Goal: Transaction & Acquisition: Purchase product/service

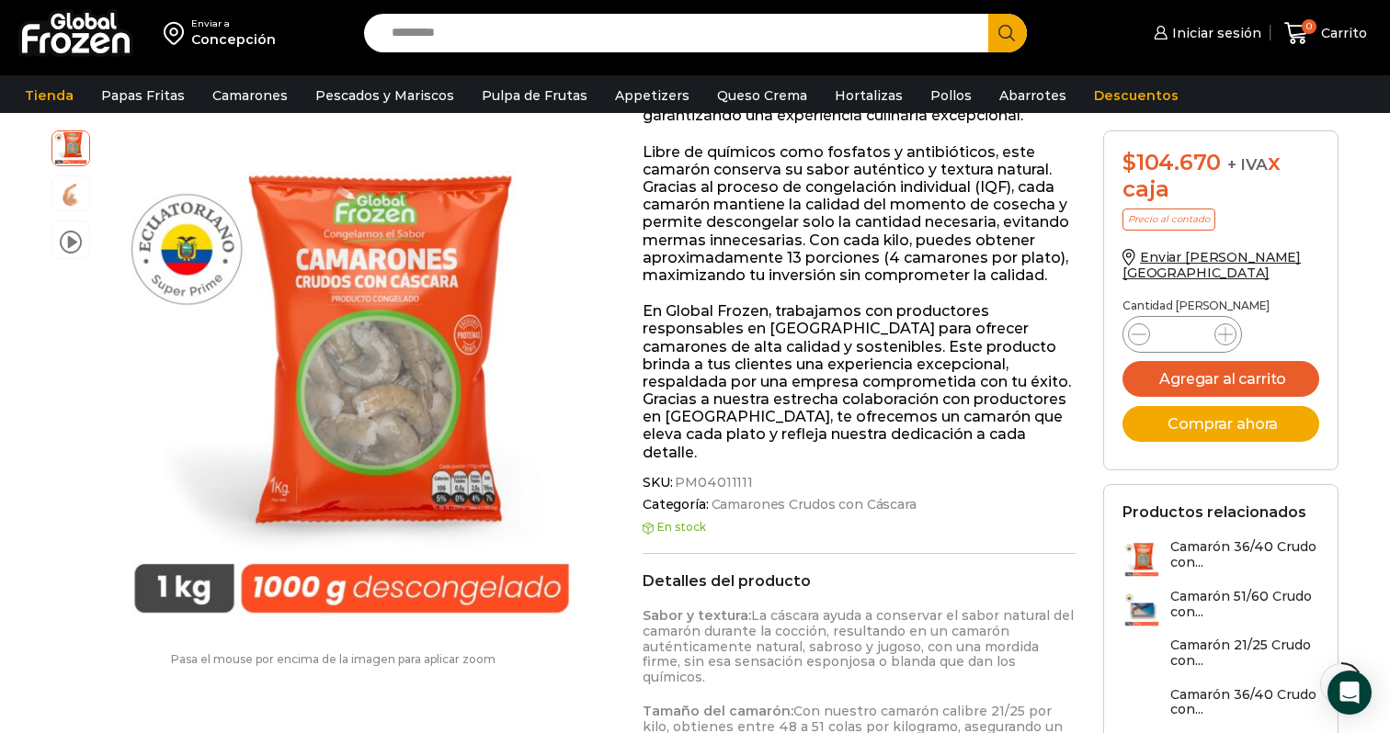
scroll to position [492, 0]
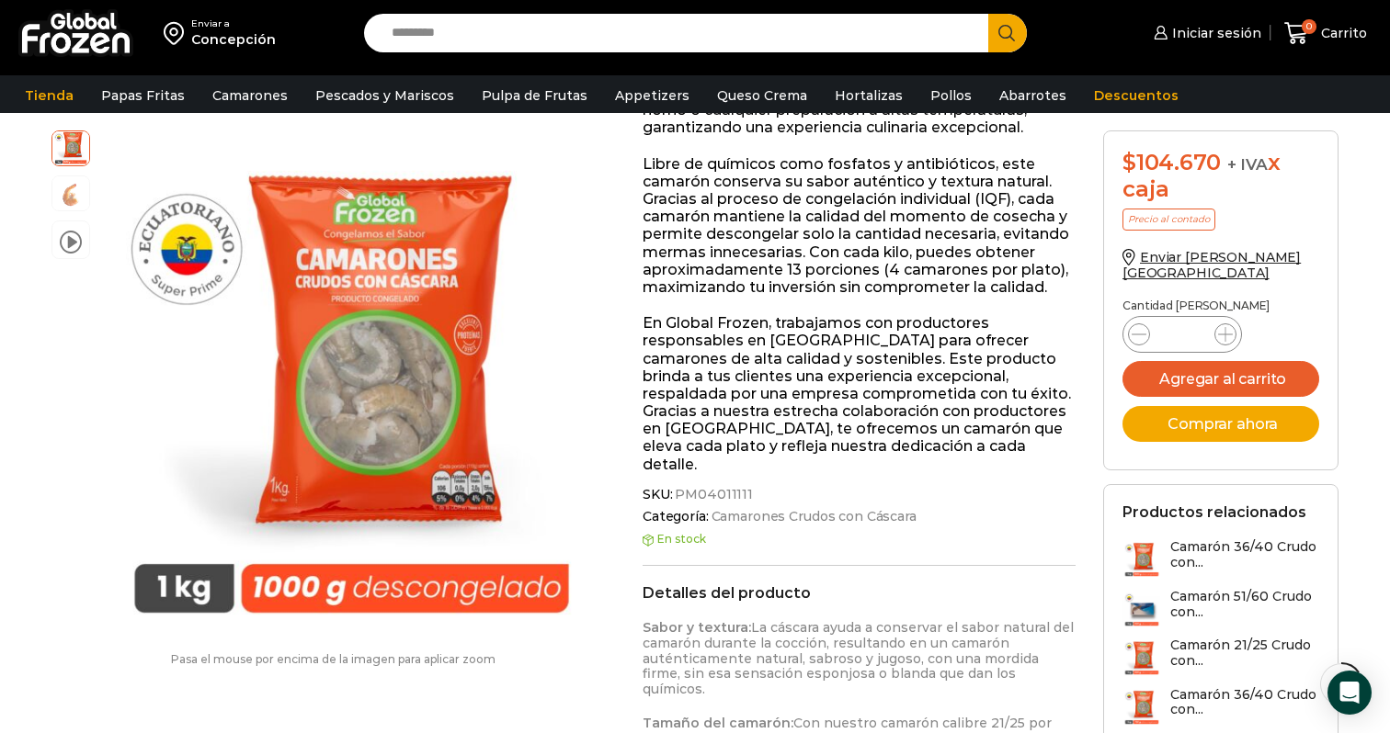
click at [705, 294] on span "PM04011111" at bounding box center [712, 495] width 81 height 16
copy span "PM04011111"
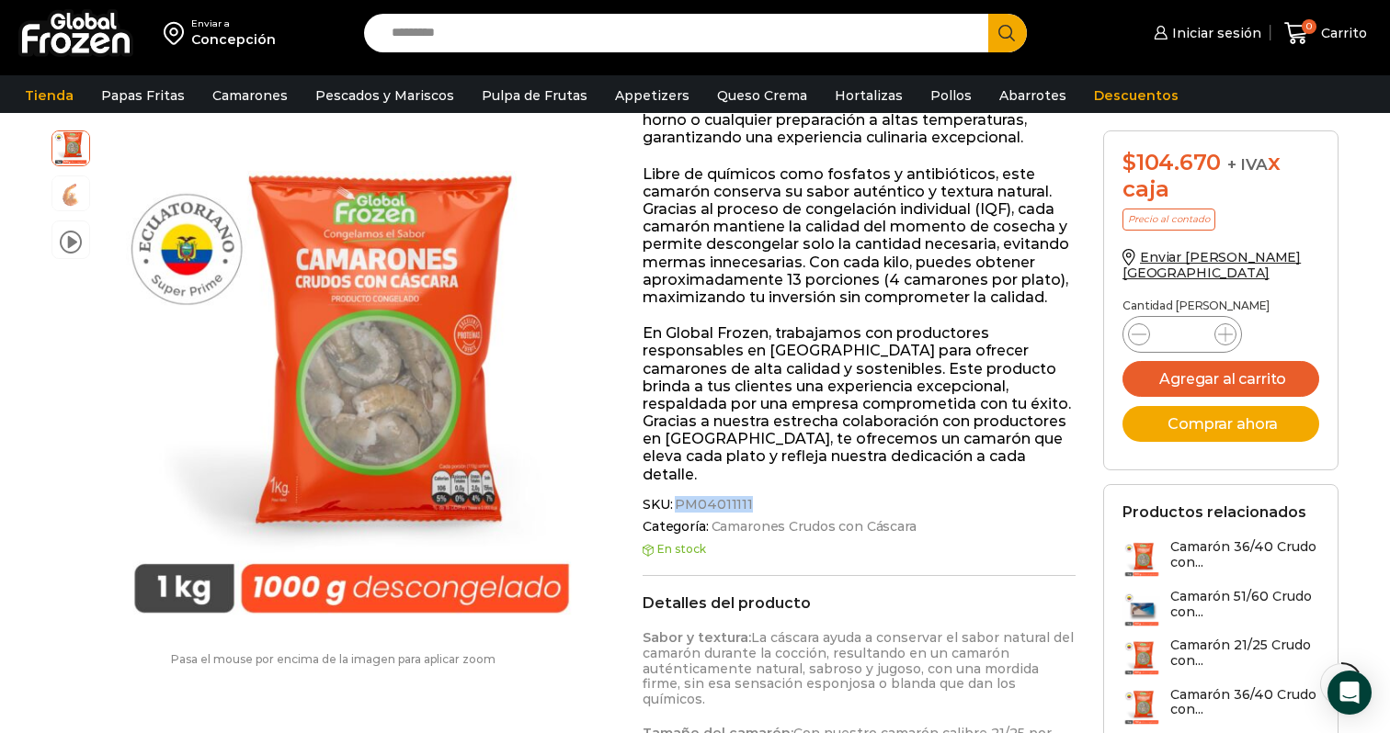
scroll to position [0, 0]
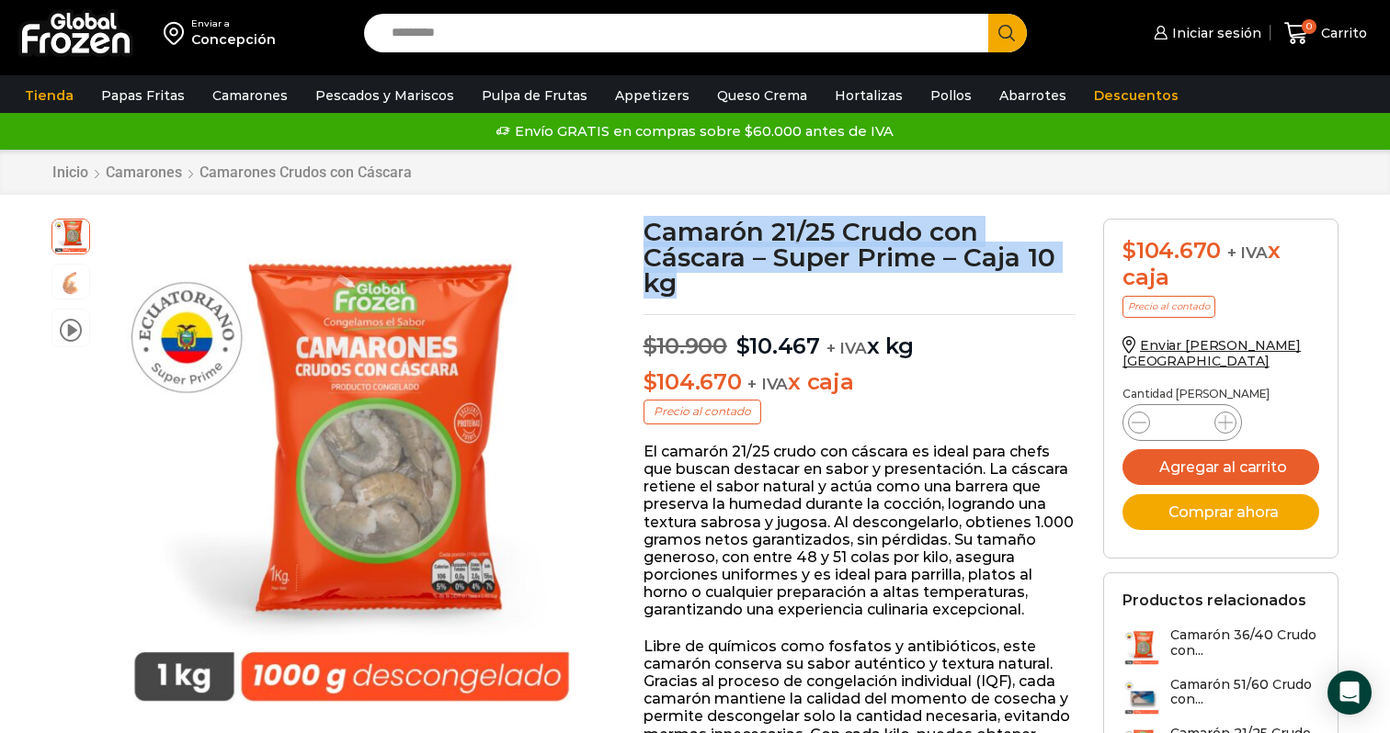
drag, startPoint x: 647, startPoint y: 229, endPoint x: 686, endPoint y: 287, distance: 69.6
click at [686, 287] on h1 "Camarón 21/25 Crudo con Cáscara – Super Prime – Caja 10 kg" at bounding box center [859, 257] width 433 height 77
copy h1 "Camarón 21/25 Crudo con Cáscara – Super Prime – Caja 10 kg"
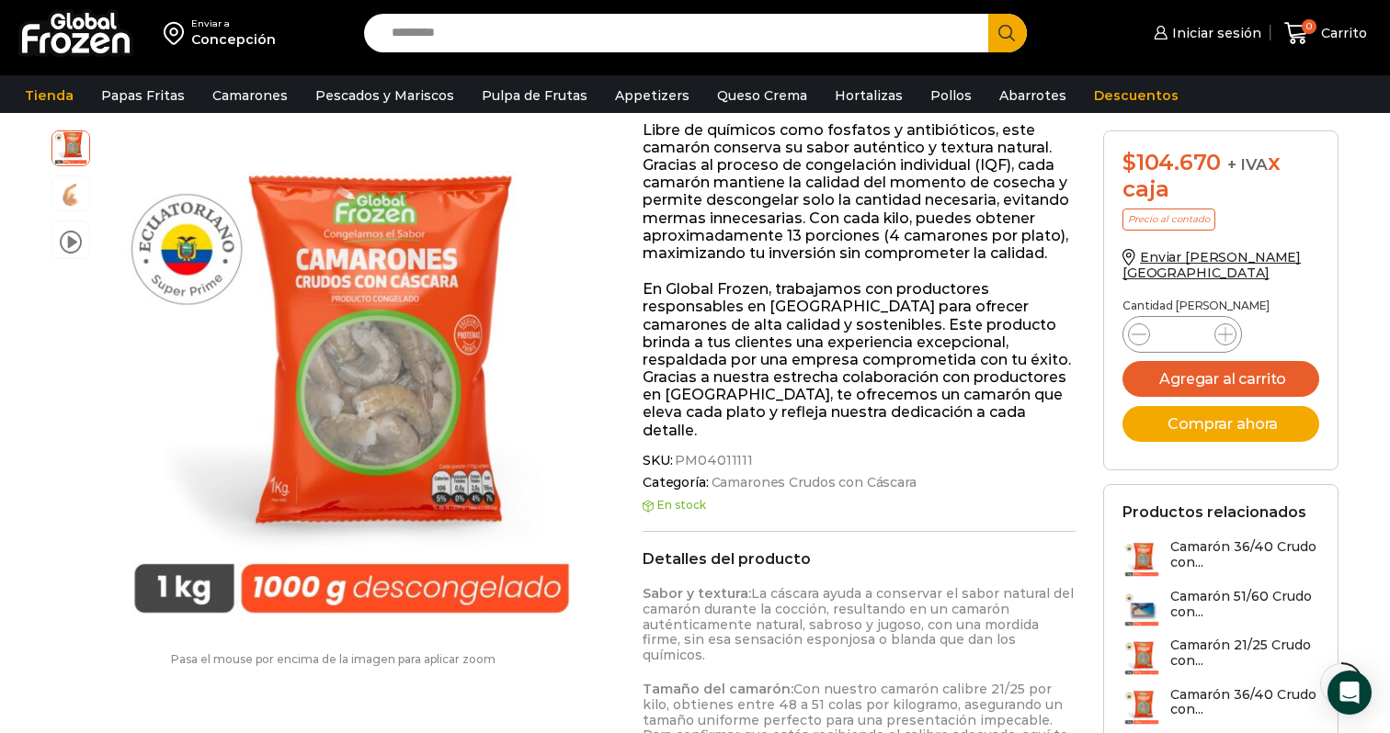
scroll to position [482, 0]
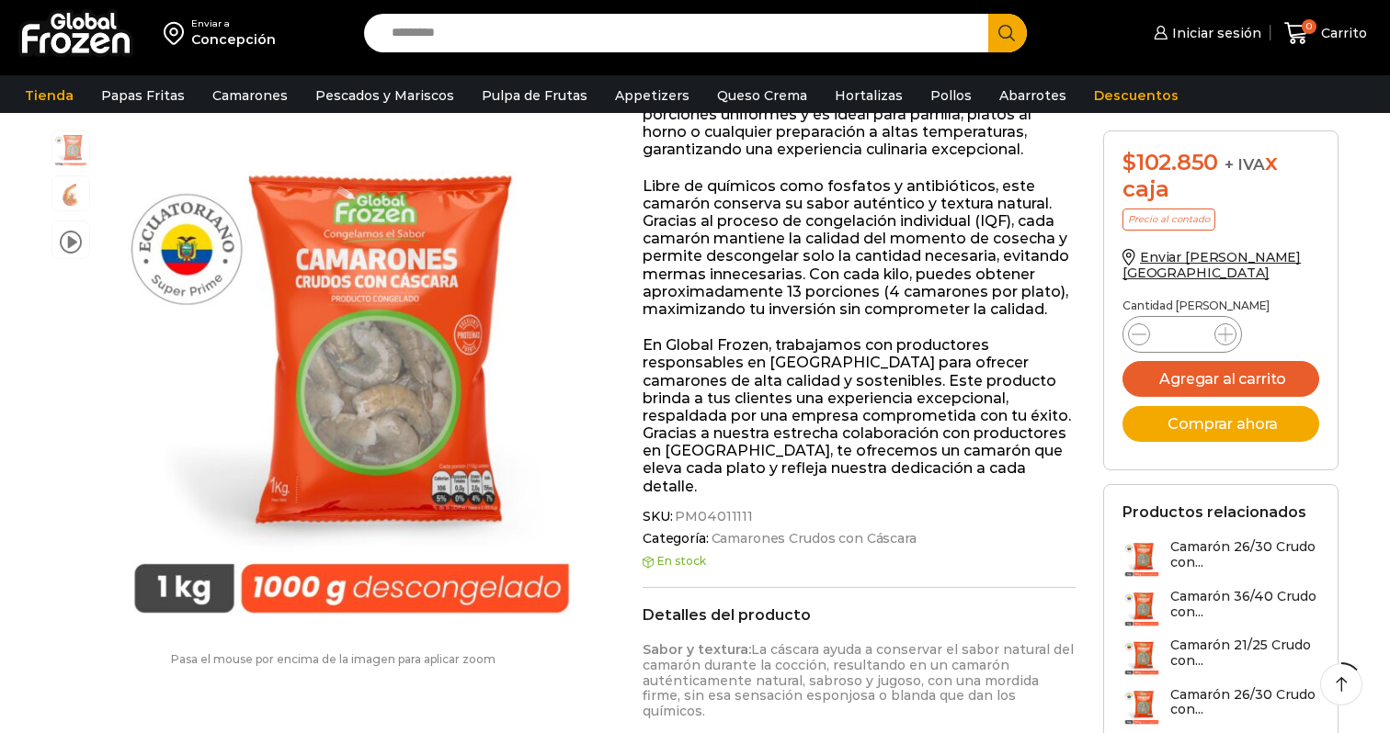
scroll to position [530, 0]
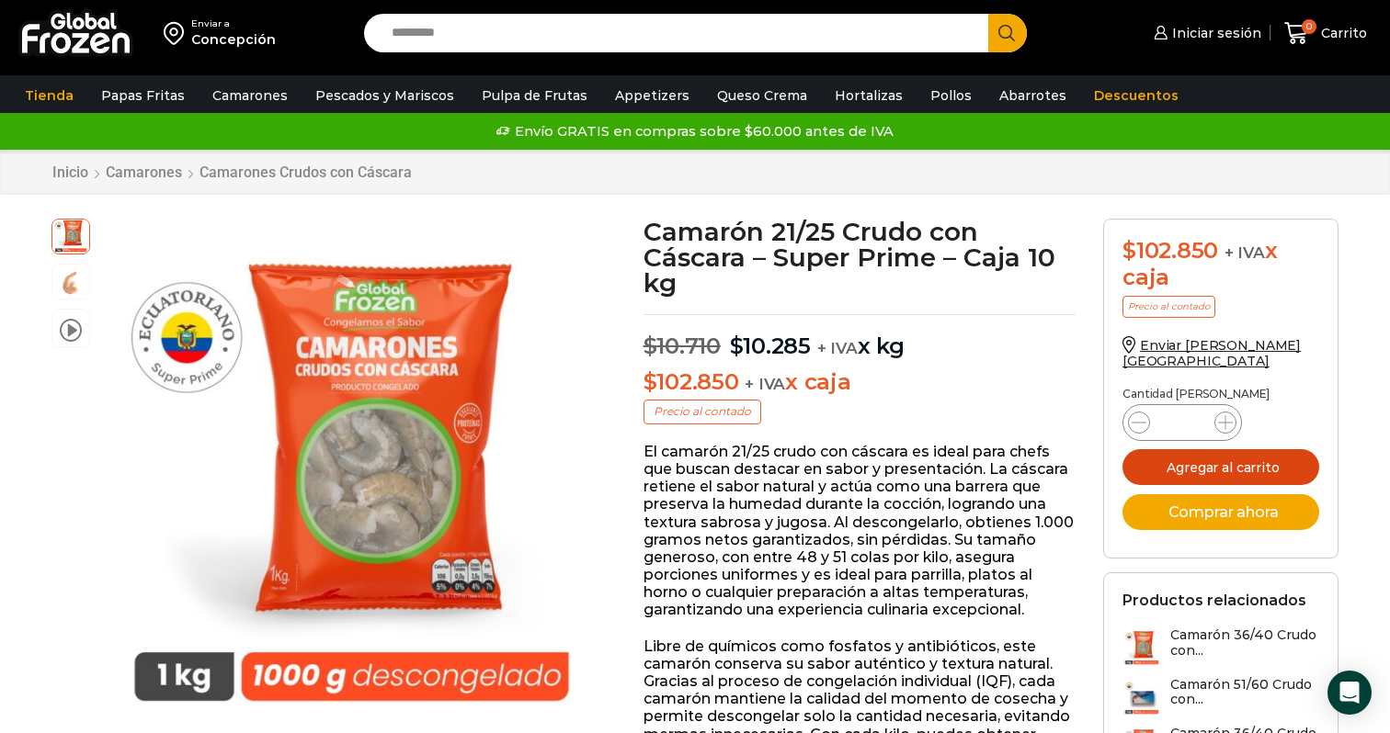
click at [1231, 450] on button "Agregar al carrito" at bounding box center [1220, 467] width 197 height 36
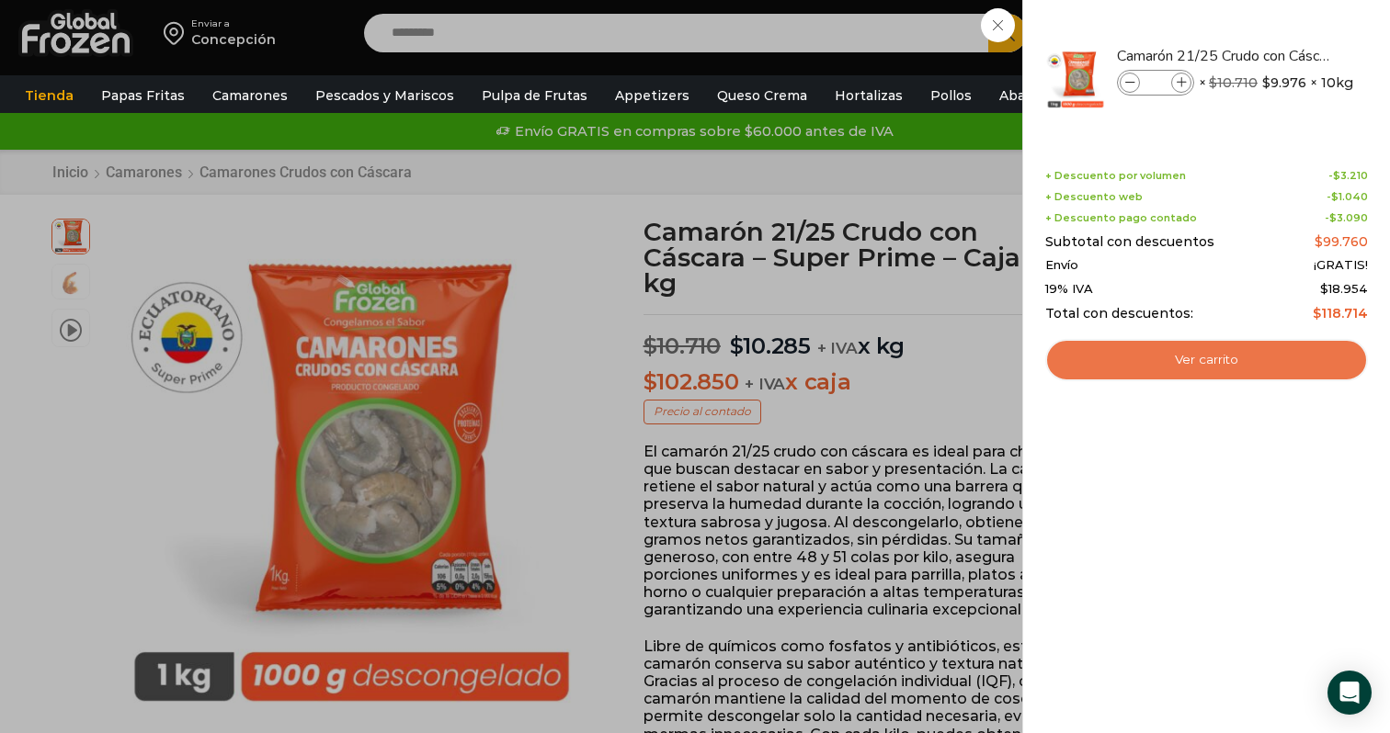
click at [1179, 354] on link "Ver carrito" at bounding box center [1206, 360] width 323 height 42
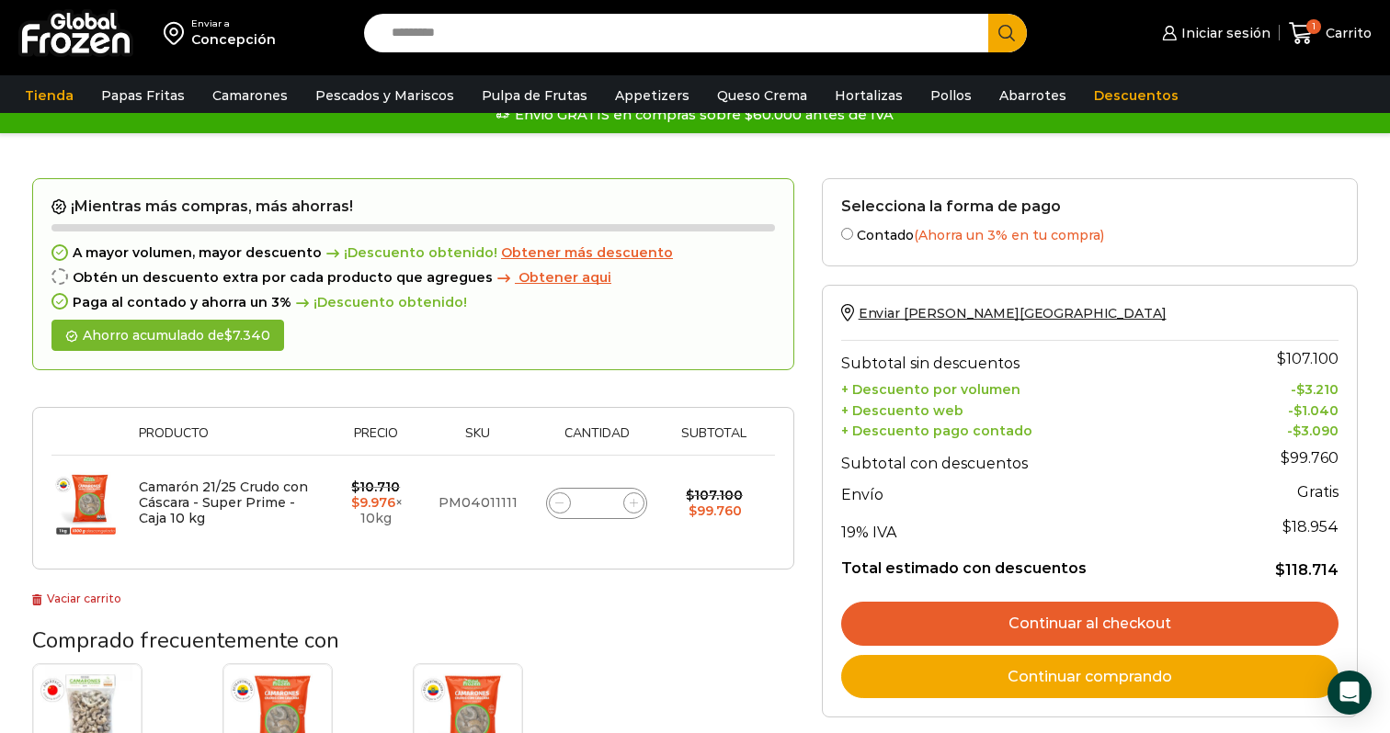
scroll to position [28, 0]
